Goal: Information Seeking & Learning: Learn about a topic

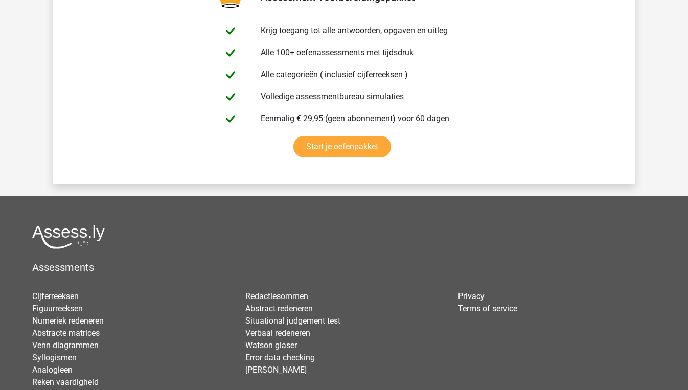
scroll to position [2504, 0]
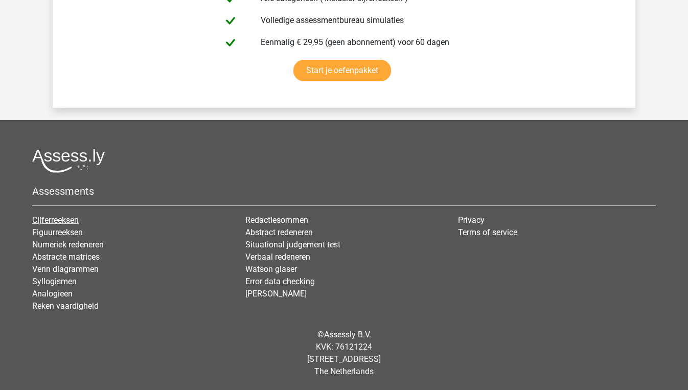
click at [63, 220] on link "Cijferreeksen" at bounding box center [55, 220] width 47 height 10
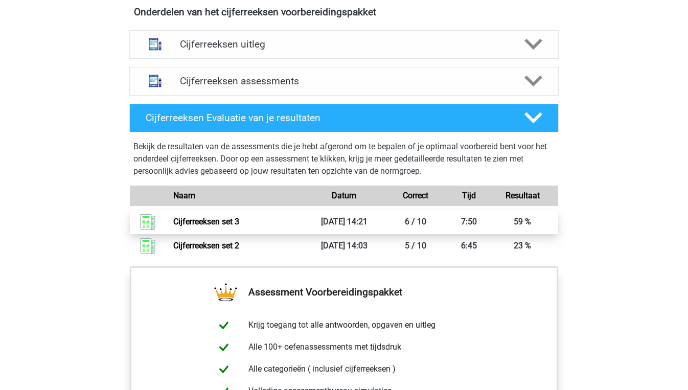
scroll to position [535, 0]
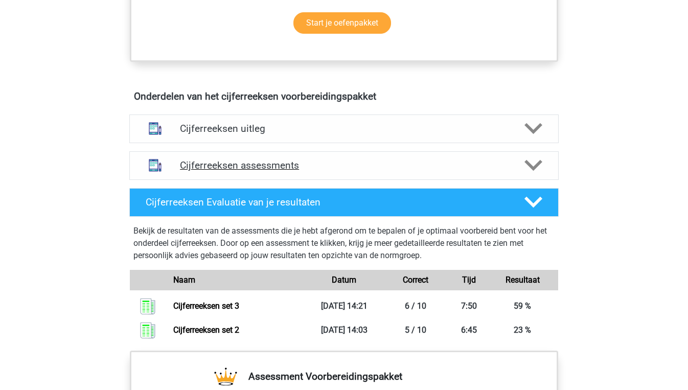
click at [316, 169] on div "Cijferreeksen assessments" at bounding box center [343, 165] width 429 height 29
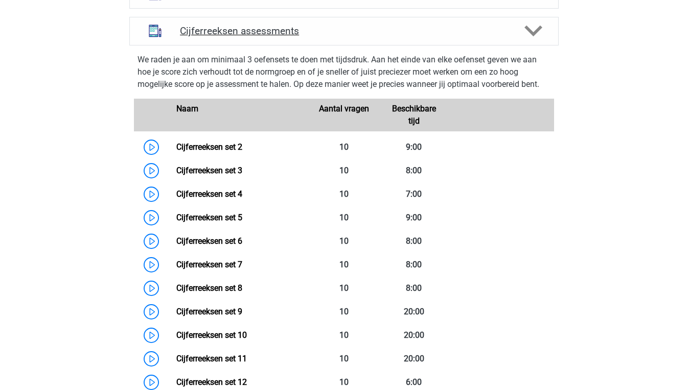
scroll to position [670, 0]
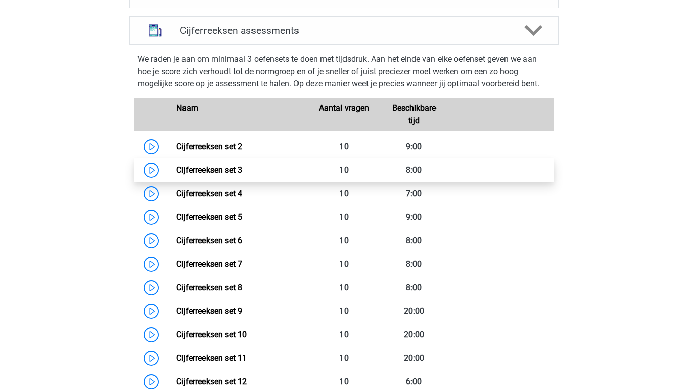
click at [242, 175] on link "Cijferreeksen set 3" at bounding box center [209, 170] width 66 height 10
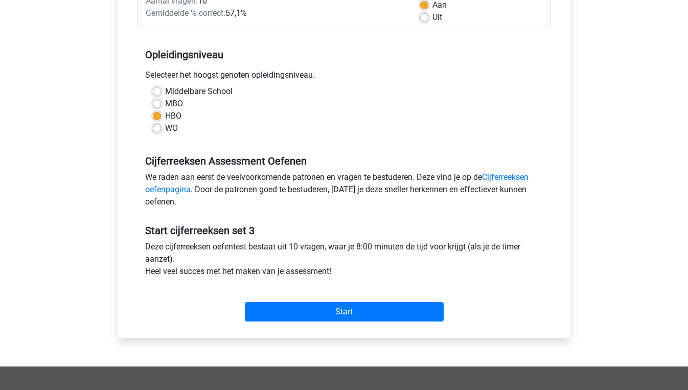
scroll to position [185, 0]
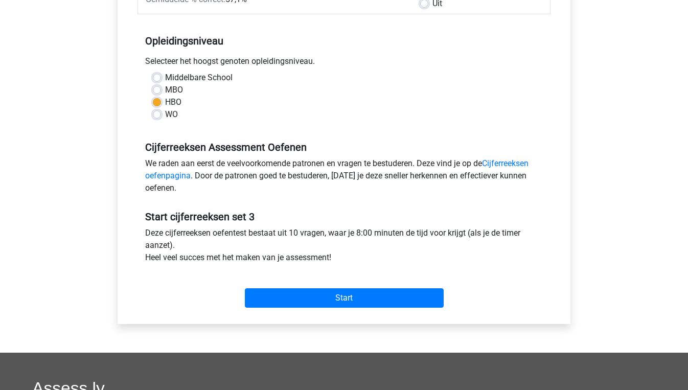
click at [415, 287] on div "Start" at bounding box center [343, 290] width 413 height 36
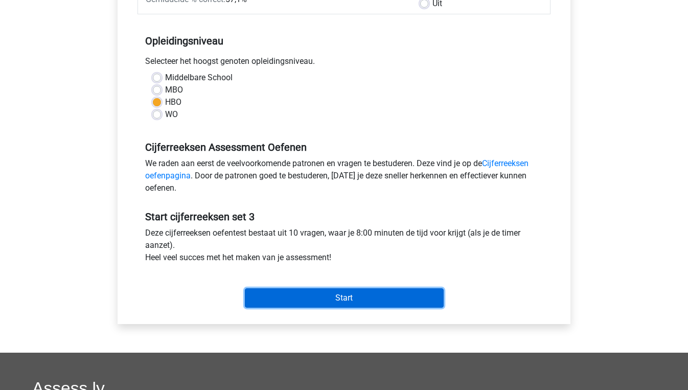
click at [397, 296] on input "Start" at bounding box center [344, 297] width 199 height 19
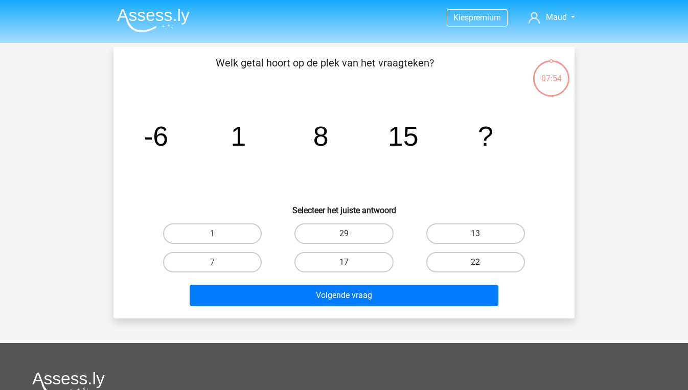
click at [466, 270] on label "22" at bounding box center [475, 262] width 99 height 20
click at [475, 269] on input "22" at bounding box center [478, 265] width 7 height 7
radio input "true"
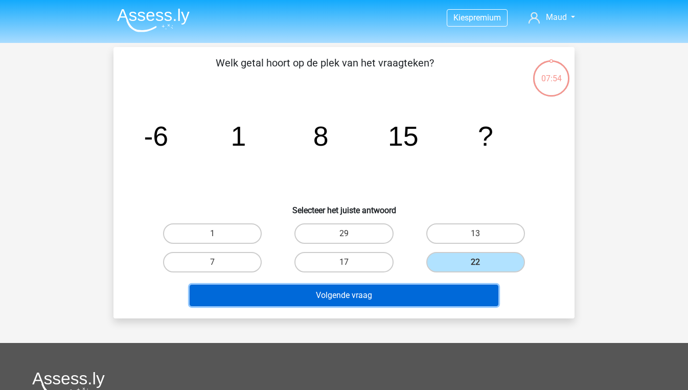
click at [445, 289] on button "Volgende vraag" at bounding box center [344, 295] width 309 height 21
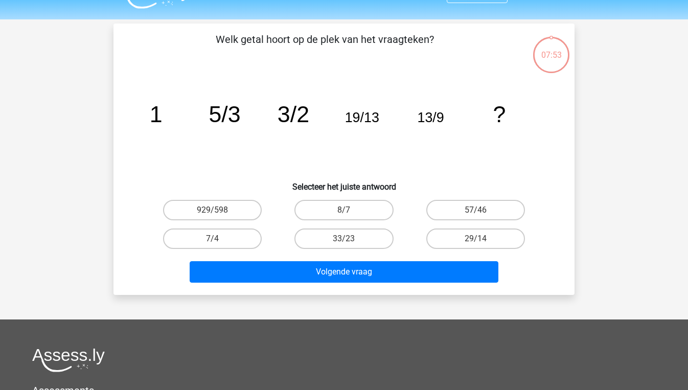
scroll to position [16, 0]
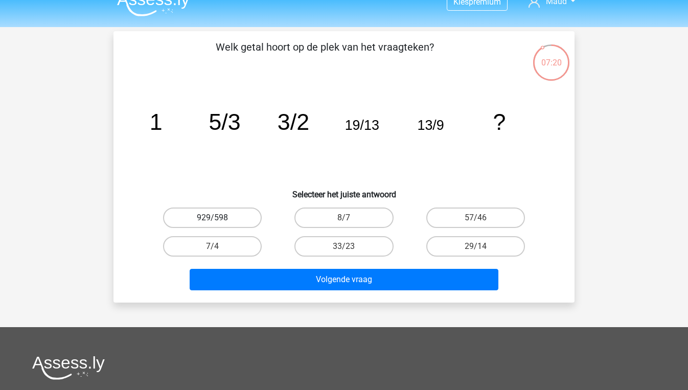
click at [243, 222] on label "929/598" at bounding box center [212, 218] width 99 height 20
click at [219, 222] on input "929/598" at bounding box center [216, 221] width 7 height 7
radio input "true"
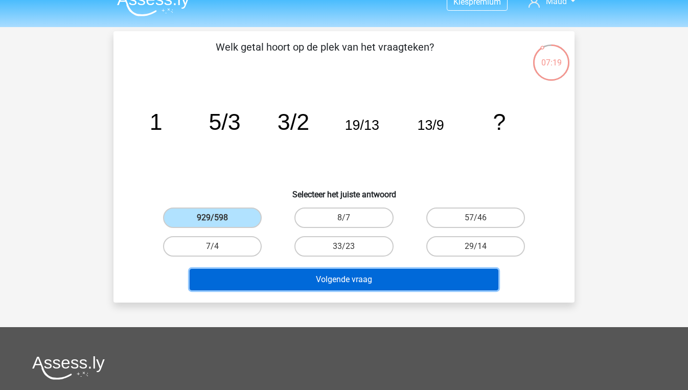
click at [328, 285] on button "Volgende vraag" at bounding box center [344, 279] width 309 height 21
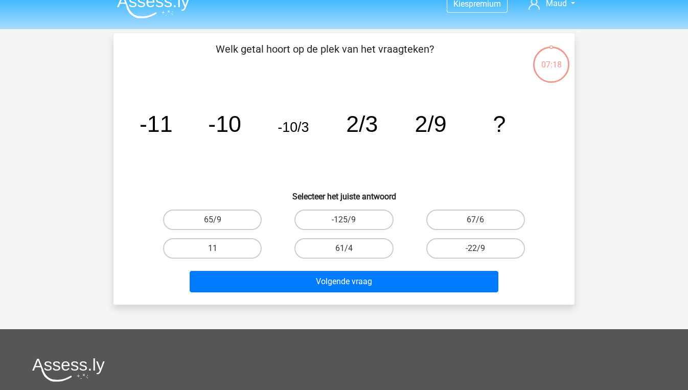
scroll to position [6, 0]
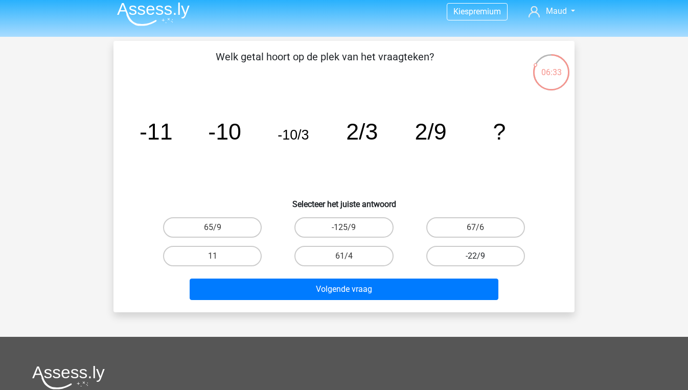
click at [496, 256] on label "-22/9" at bounding box center [475, 256] width 99 height 20
click at [482, 256] on input "-22/9" at bounding box center [478, 259] width 7 height 7
radio input "true"
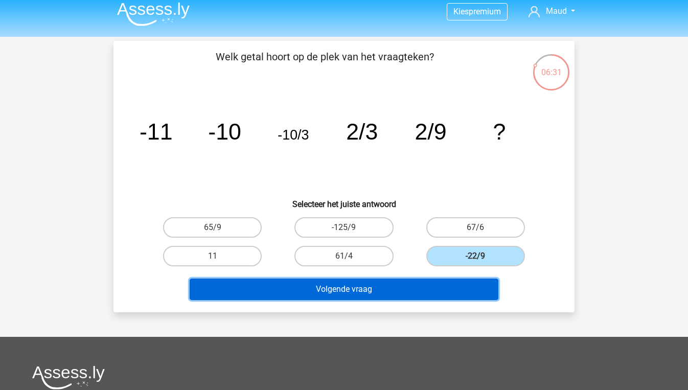
click at [468, 293] on button "Volgende vraag" at bounding box center [344, 289] width 309 height 21
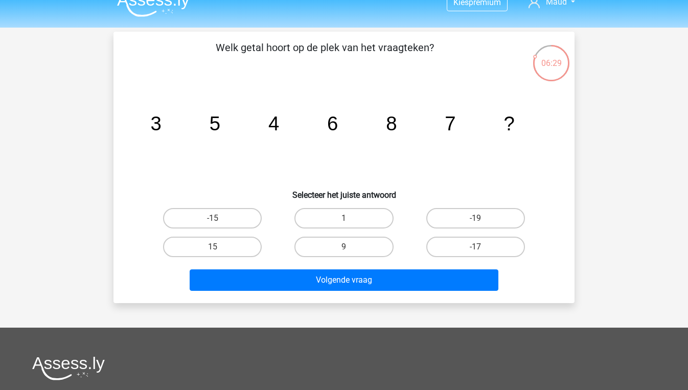
scroll to position [15, 0]
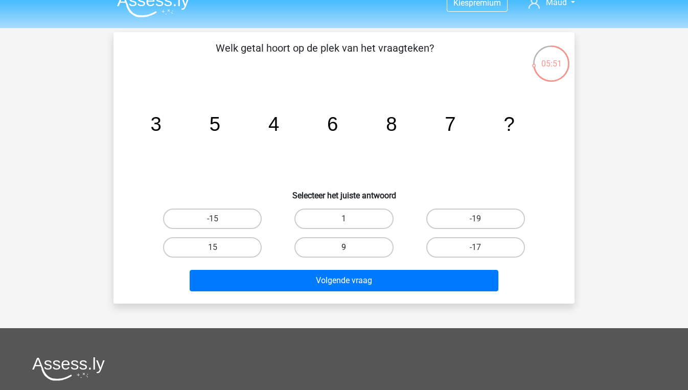
click at [352, 247] on label "9" at bounding box center [343, 247] width 99 height 20
click at [351, 247] on input "9" at bounding box center [347, 250] width 7 height 7
radio input "true"
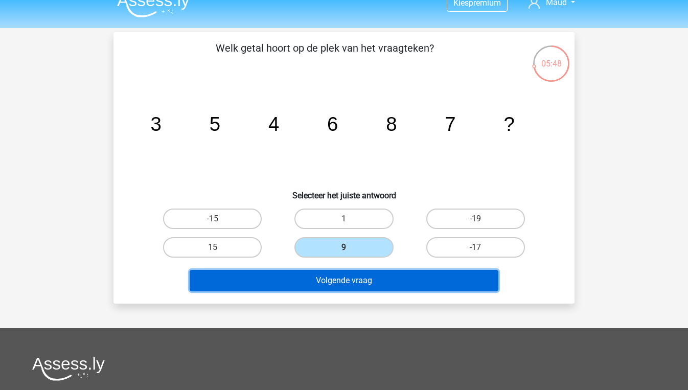
click at [368, 279] on button "Volgende vraag" at bounding box center [344, 280] width 309 height 21
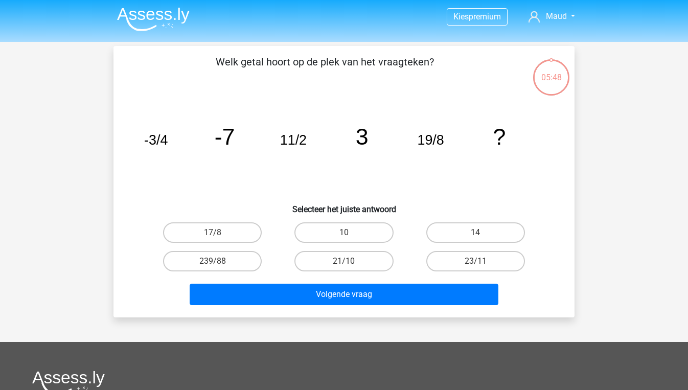
scroll to position [0, 0]
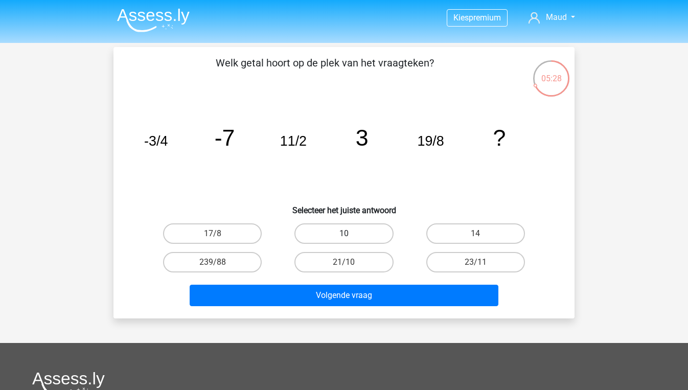
click at [374, 235] on label "10" at bounding box center [343, 233] width 99 height 20
click at [351, 235] on input "10" at bounding box center [347, 237] width 7 height 7
radio input "true"
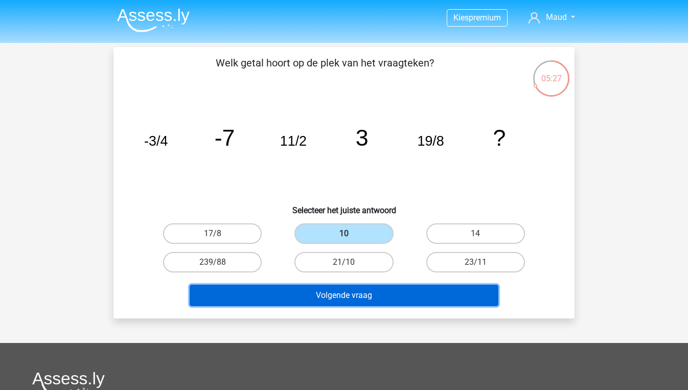
click at [393, 294] on button "Volgende vraag" at bounding box center [344, 295] width 309 height 21
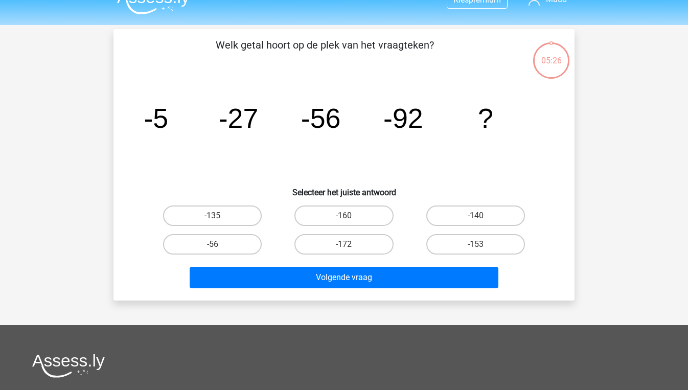
scroll to position [5, 0]
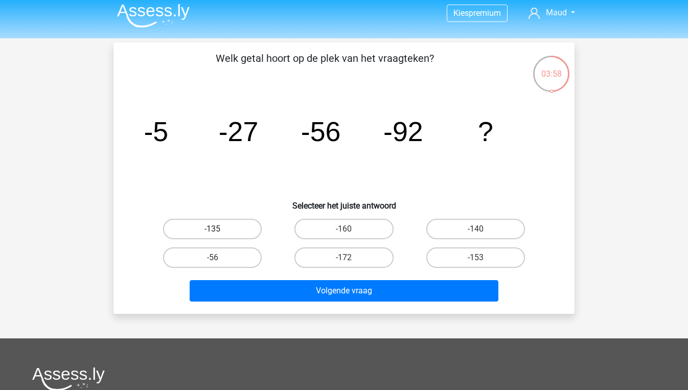
click at [248, 228] on label "-135" at bounding box center [212, 229] width 99 height 20
click at [219, 229] on input "-135" at bounding box center [216, 232] width 7 height 7
radio input "true"
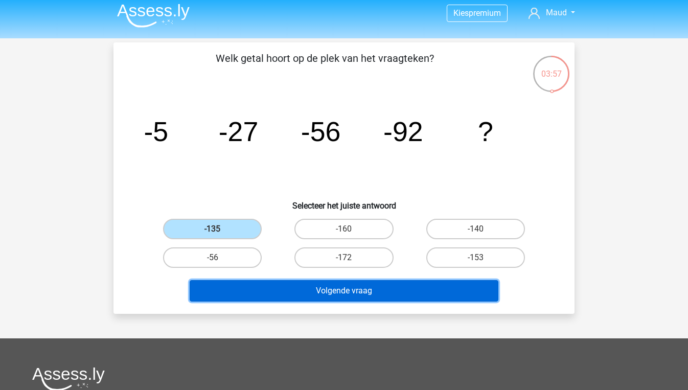
click at [330, 292] on button "Volgende vraag" at bounding box center [344, 290] width 309 height 21
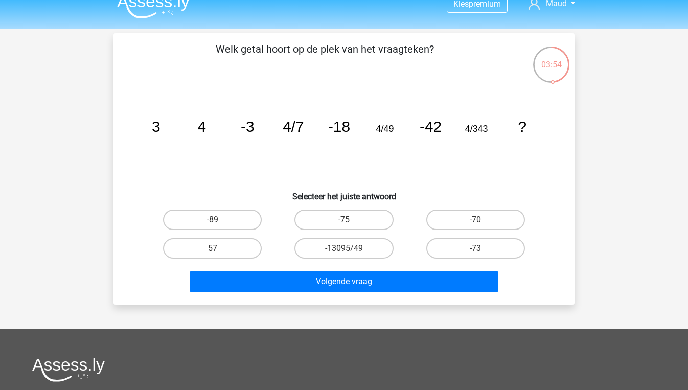
scroll to position [0, 0]
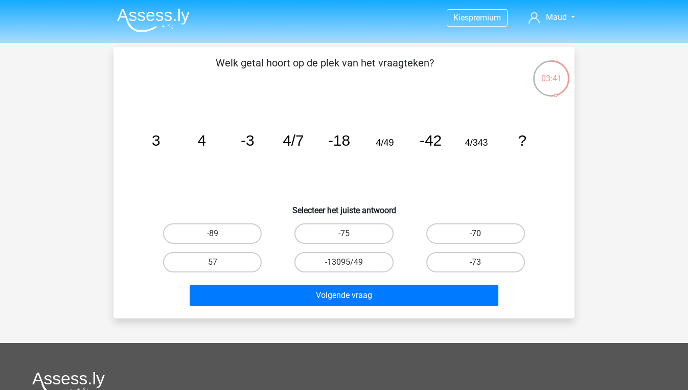
click at [458, 235] on label "-70" at bounding box center [475, 233] width 99 height 20
click at [475, 235] on input "-70" at bounding box center [478, 237] width 7 height 7
radio input "true"
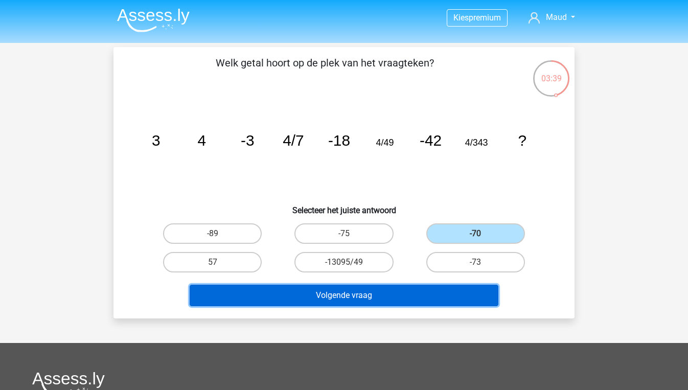
click at [419, 294] on button "Volgende vraag" at bounding box center [344, 295] width 309 height 21
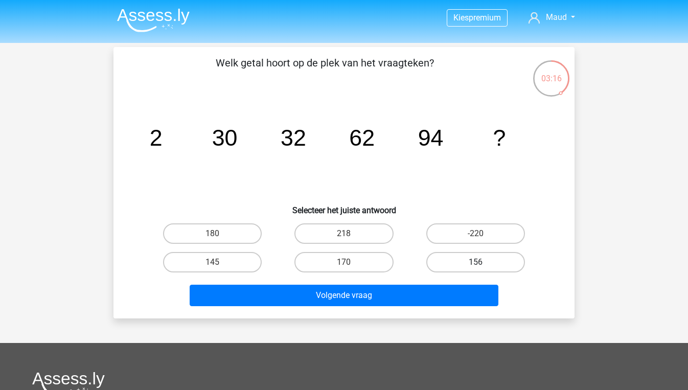
click at [486, 267] on label "156" at bounding box center [475, 262] width 99 height 20
click at [482, 267] on input "156" at bounding box center [478, 265] width 7 height 7
radio input "true"
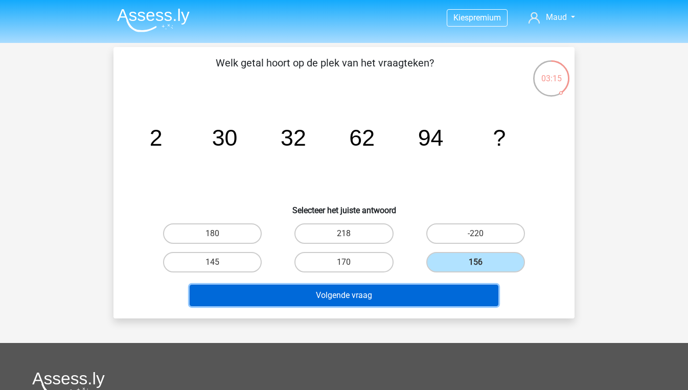
click at [469, 293] on button "Volgende vraag" at bounding box center [344, 295] width 309 height 21
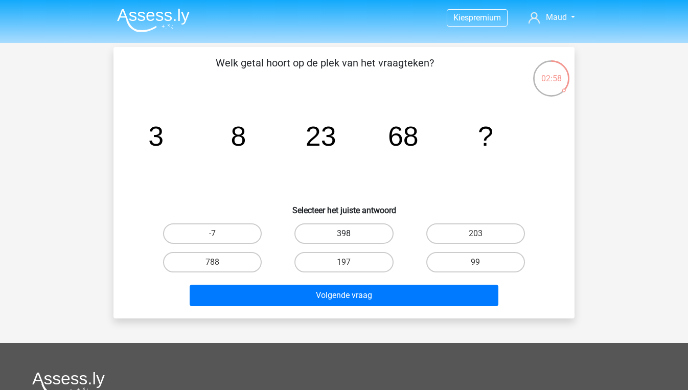
click at [349, 226] on label "398" at bounding box center [343, 233] width 99 height 20
click at [349, 234] on input "398" at bounding box center [347, 237] width 7 height 7
radio input "true"
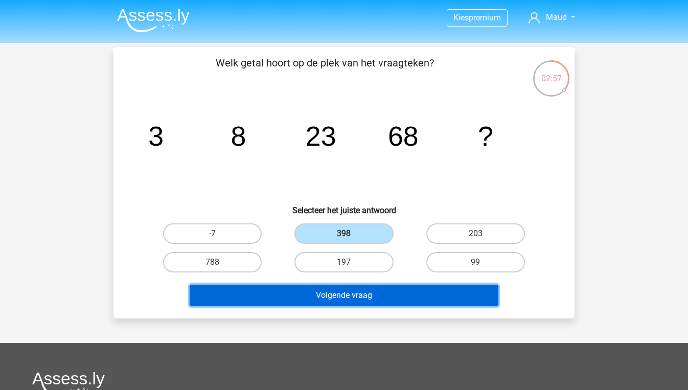
click at [353, 294] on button "Volgende vraag" at bounding box center [344, 295] width 309 height 21
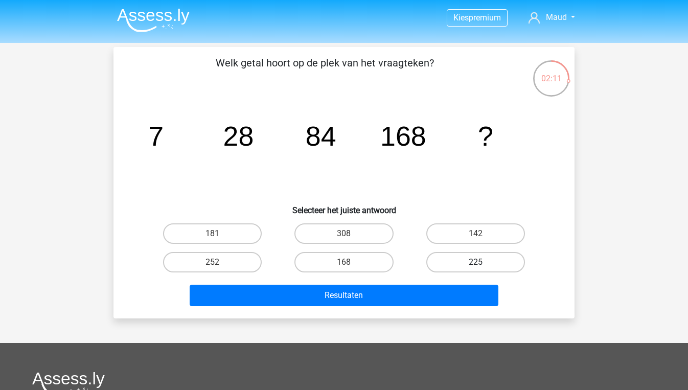
click at [478, 258] on label "225" at bounding box center [475, 262] width 99 height 20
click at [478, 262] on input "225" at bounding box center [478, 265] width 7 height 7
radio input "true"
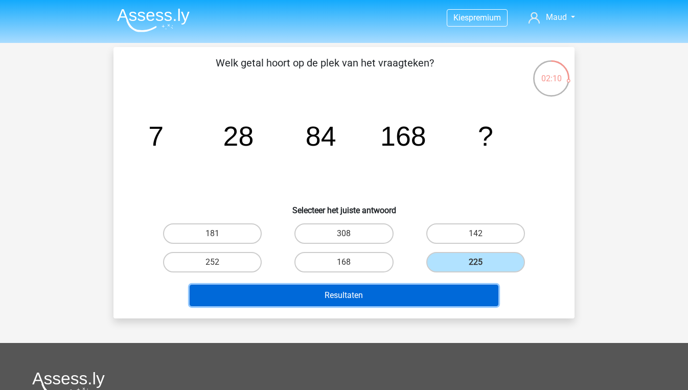
click at [475, 290] on button "Resultaten" at bounding box center [344, 295] width 309 height 21
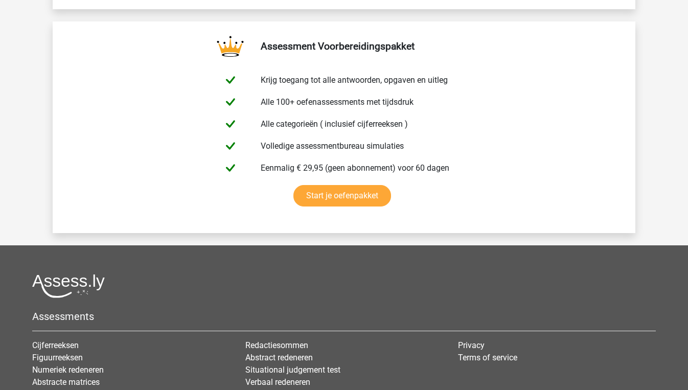
scroll to position [1794, 0]
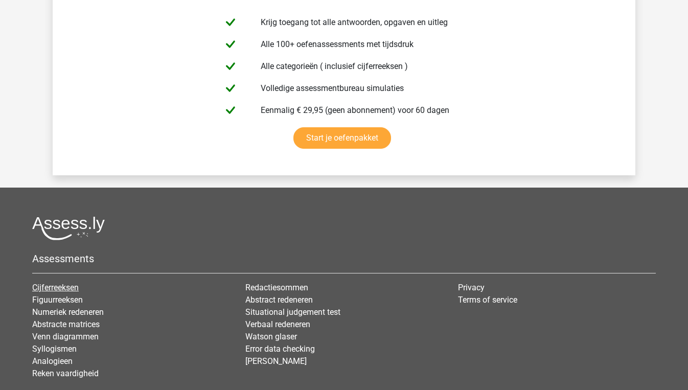
click at [73, 287] on link "Cijferreeksen" at bounding box center [55, 288] width 47 height 10
